Goal: Check status

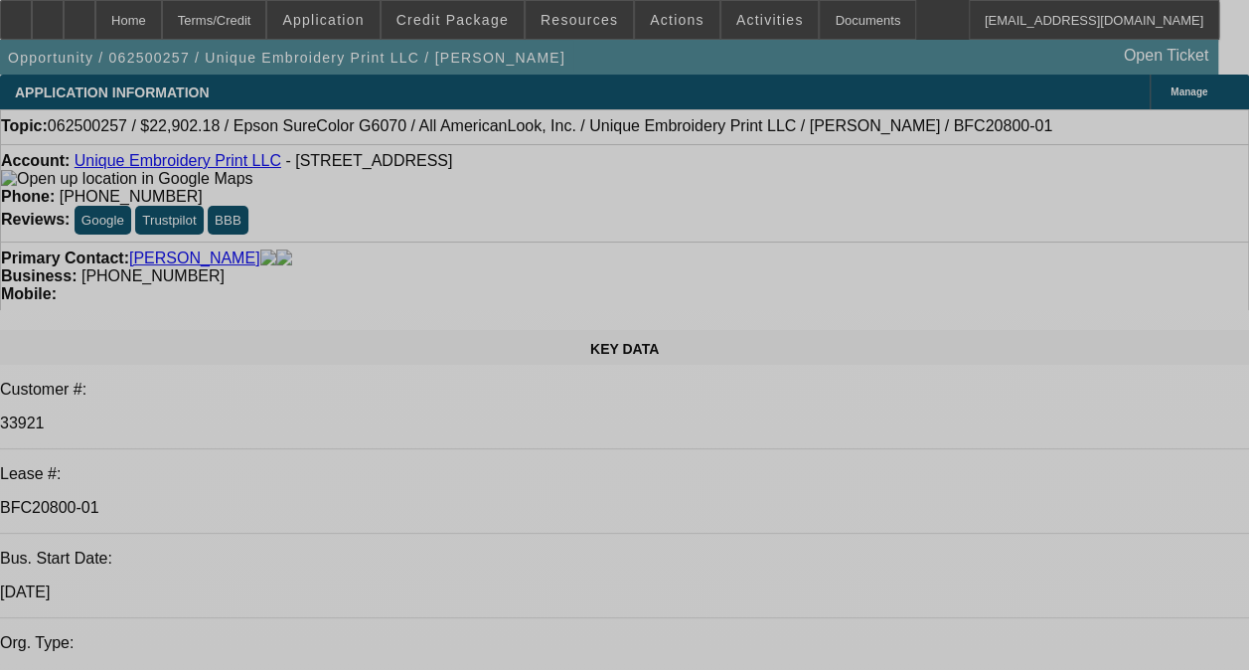
select select "0"
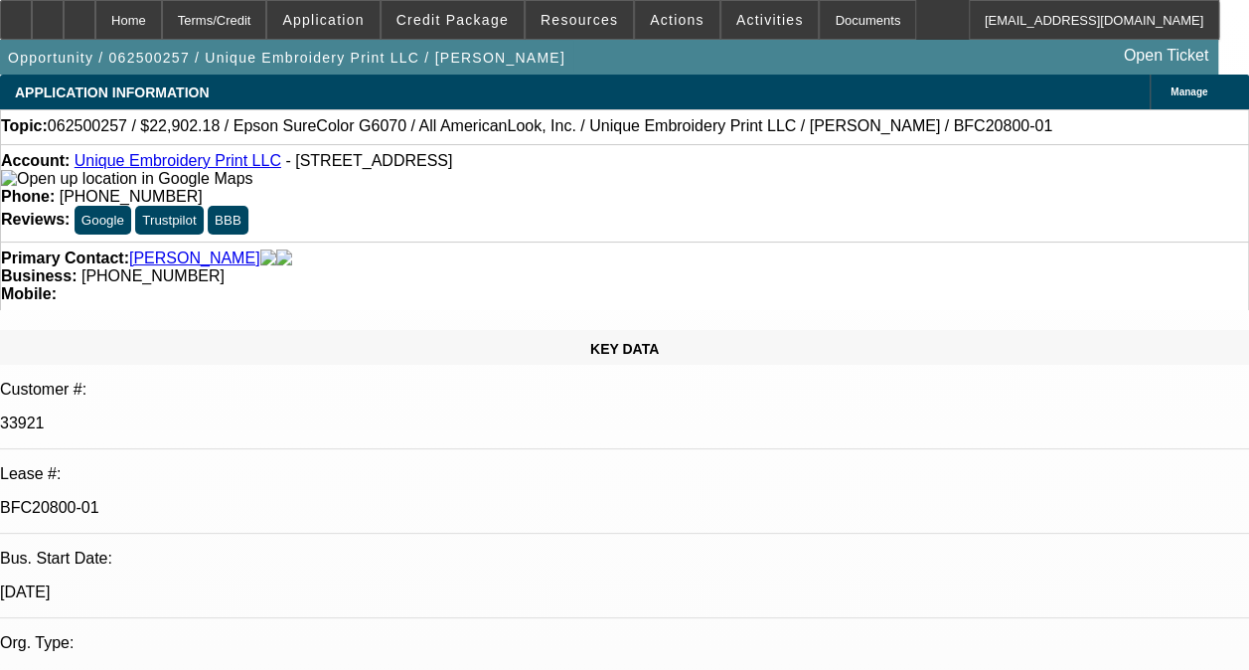
select select "0"
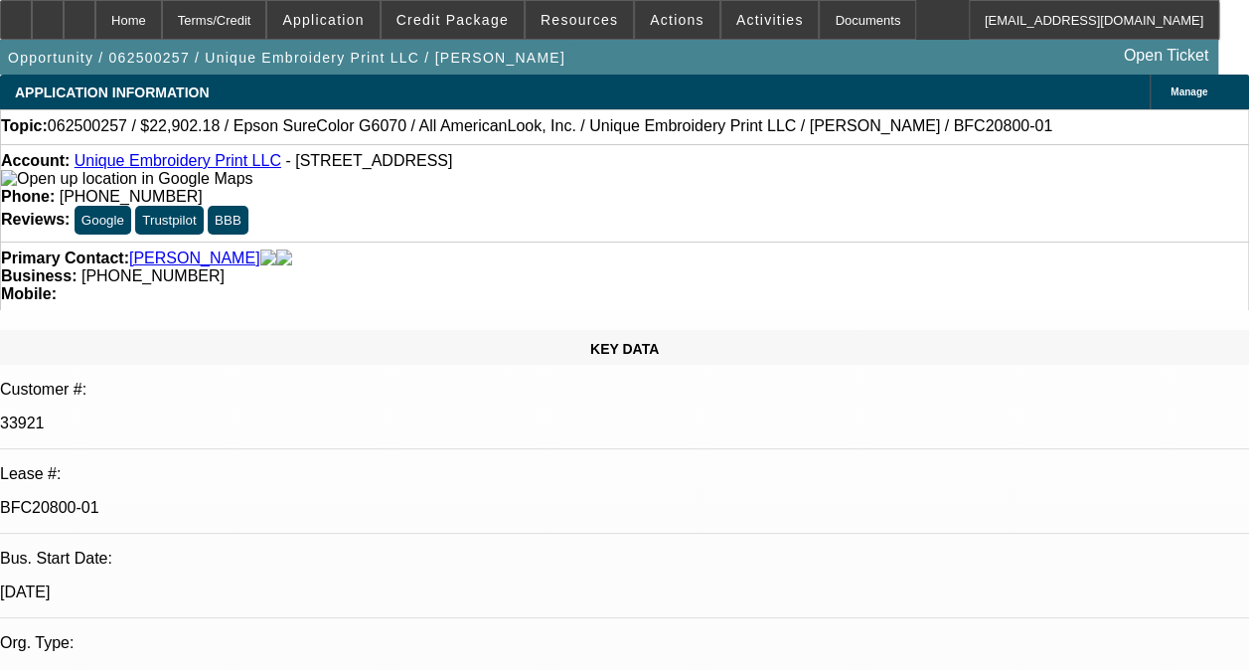
select select "0"
select select "2"
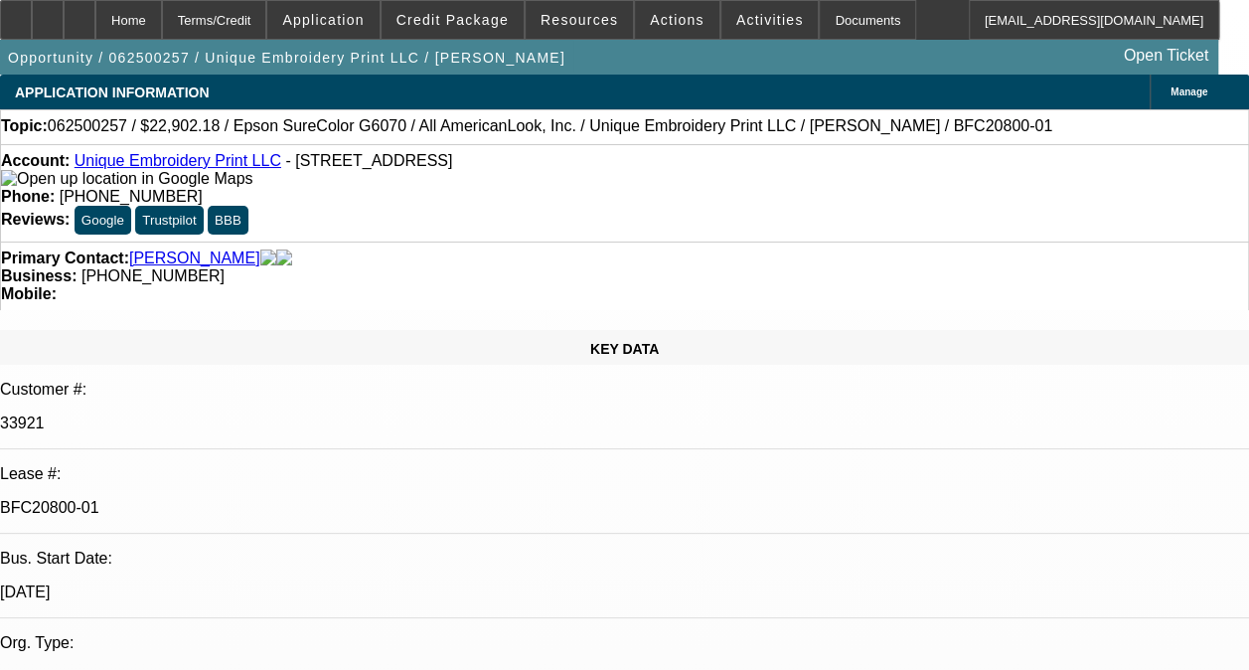
select select "0.1"
select select "1"
select select "3"
select select "6"
select select "1"
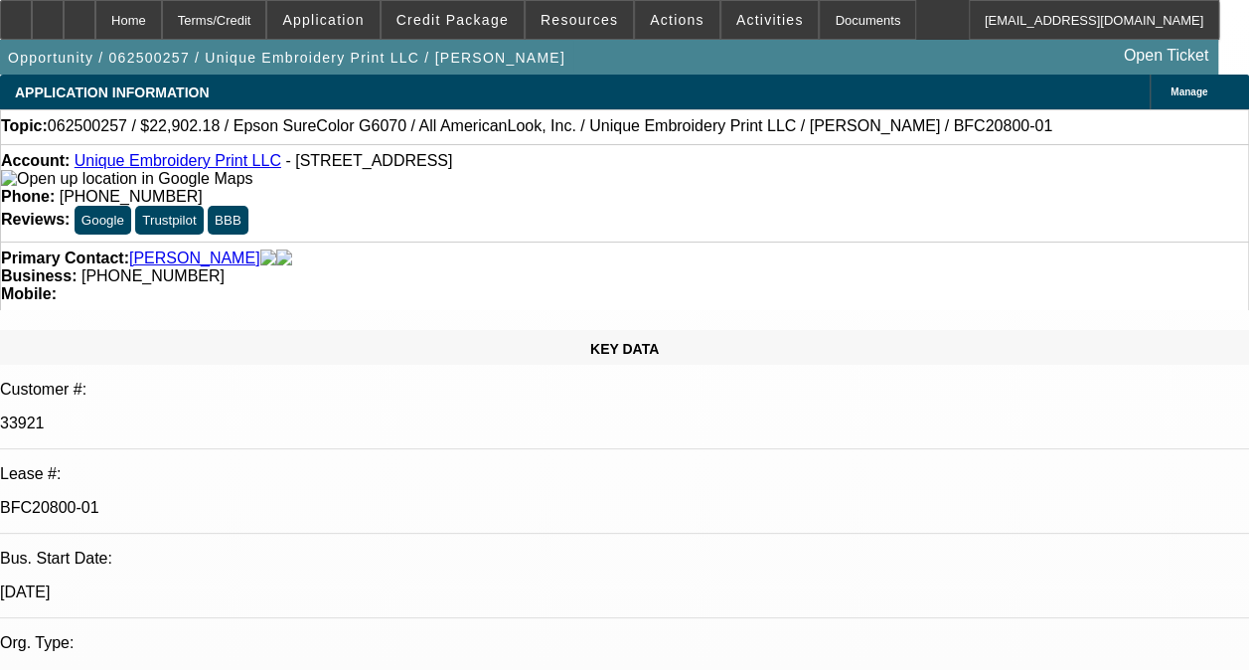
select select "3"
select select "6"
select select "1"
select select "3"
select select "6"
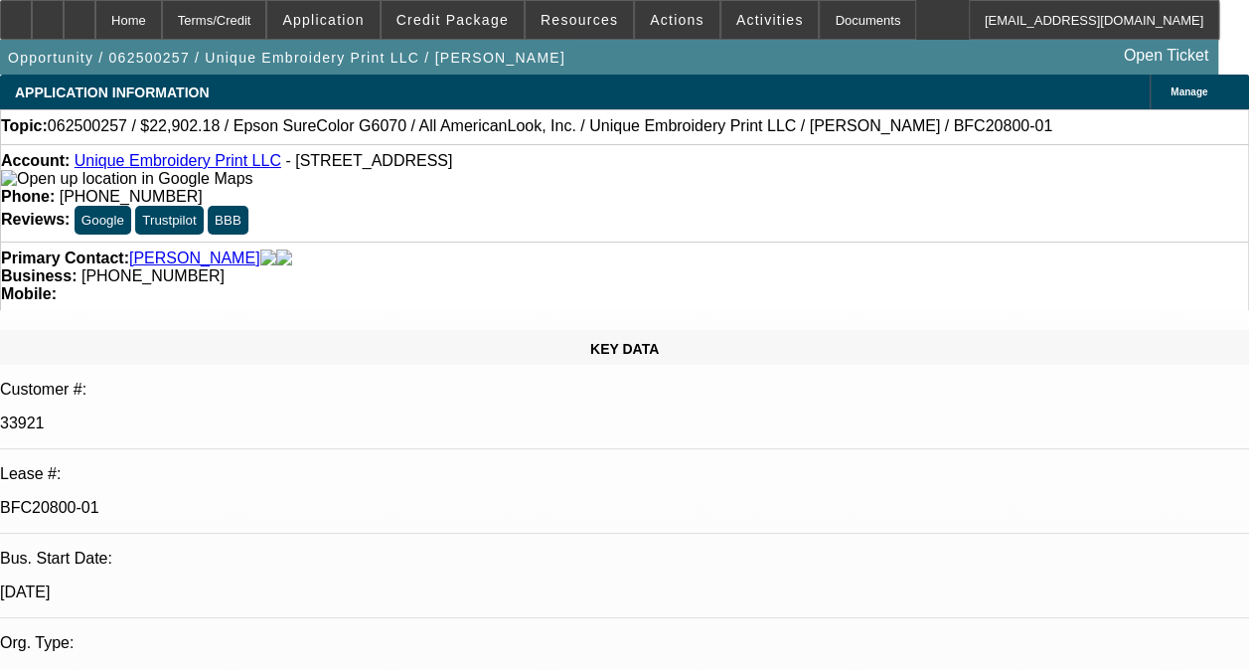
select select "1"
select select "2"
select select "4"
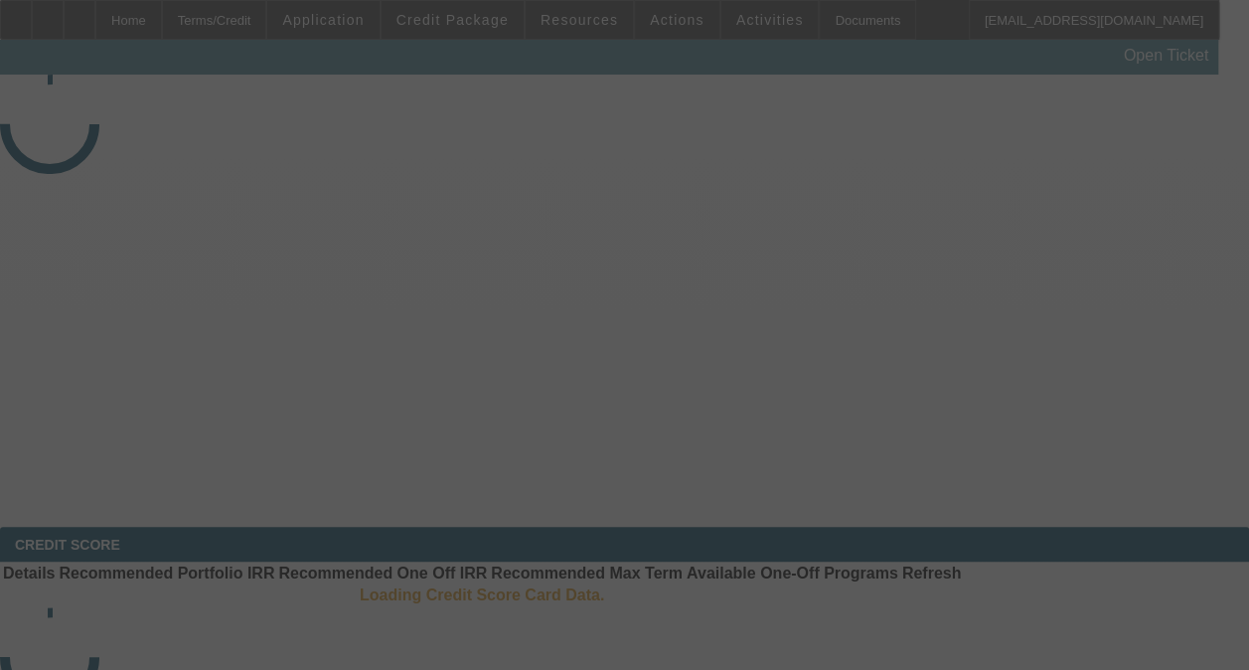
select select "4"
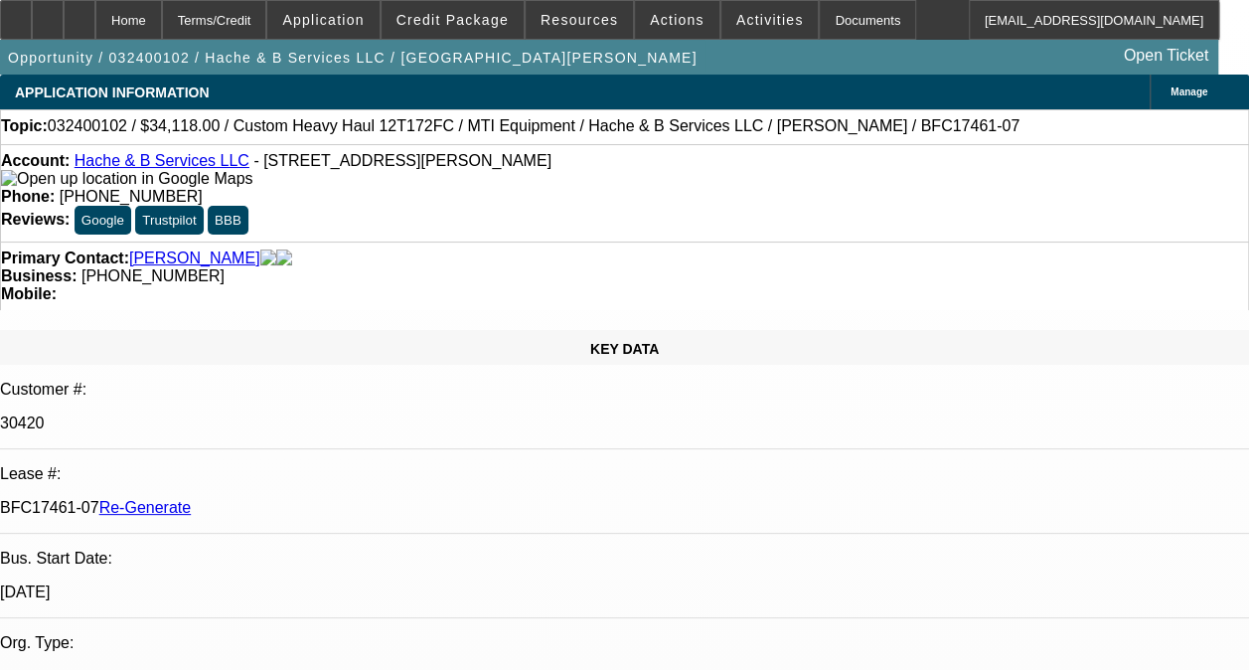
select select "0"
select select "1"
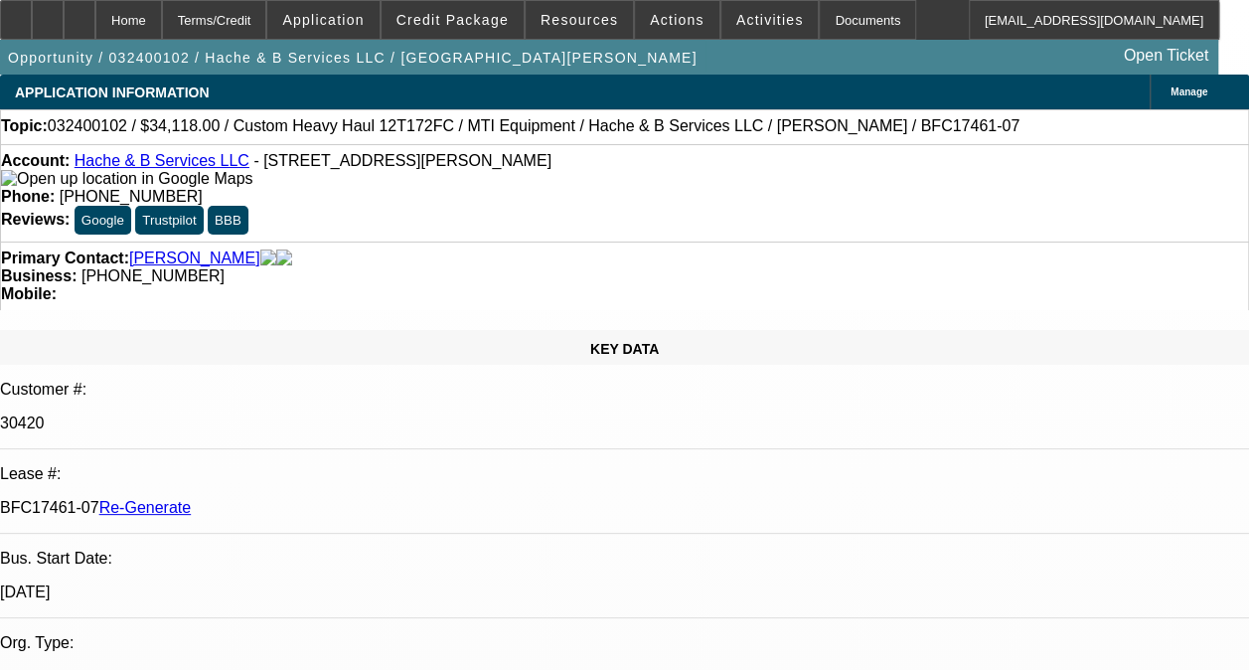
select select "6"
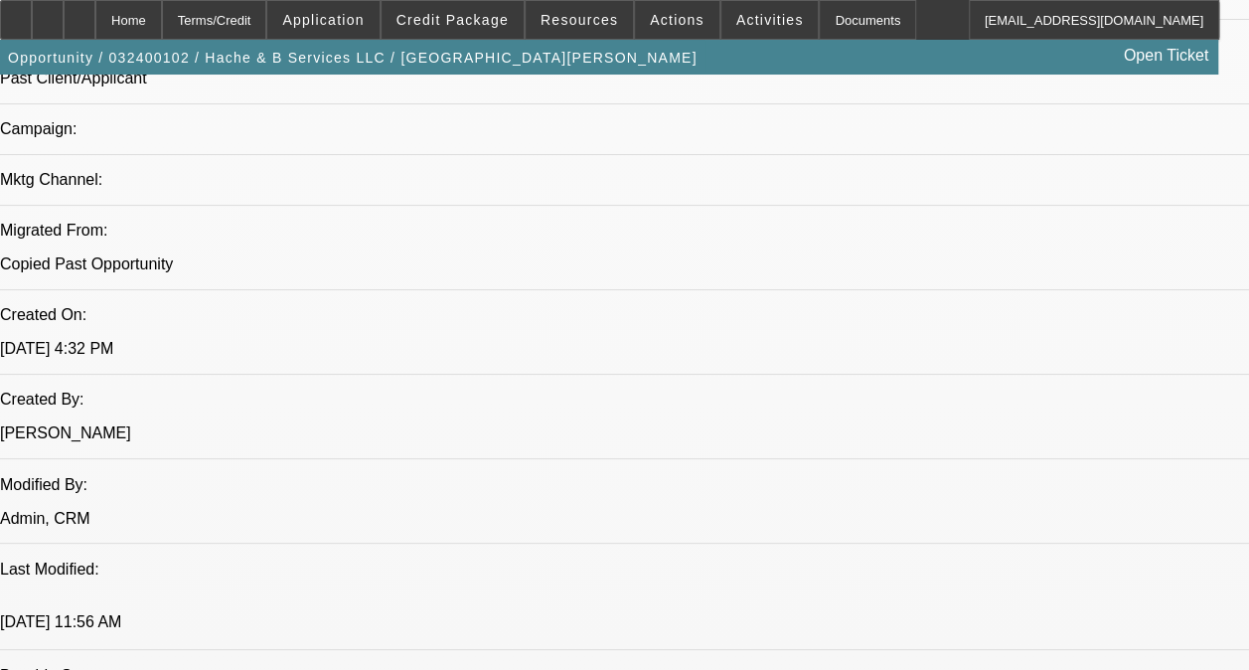
scroll to position [1393, 0]
